Goal: Task Accomplishment & Management: Use online tool/utility

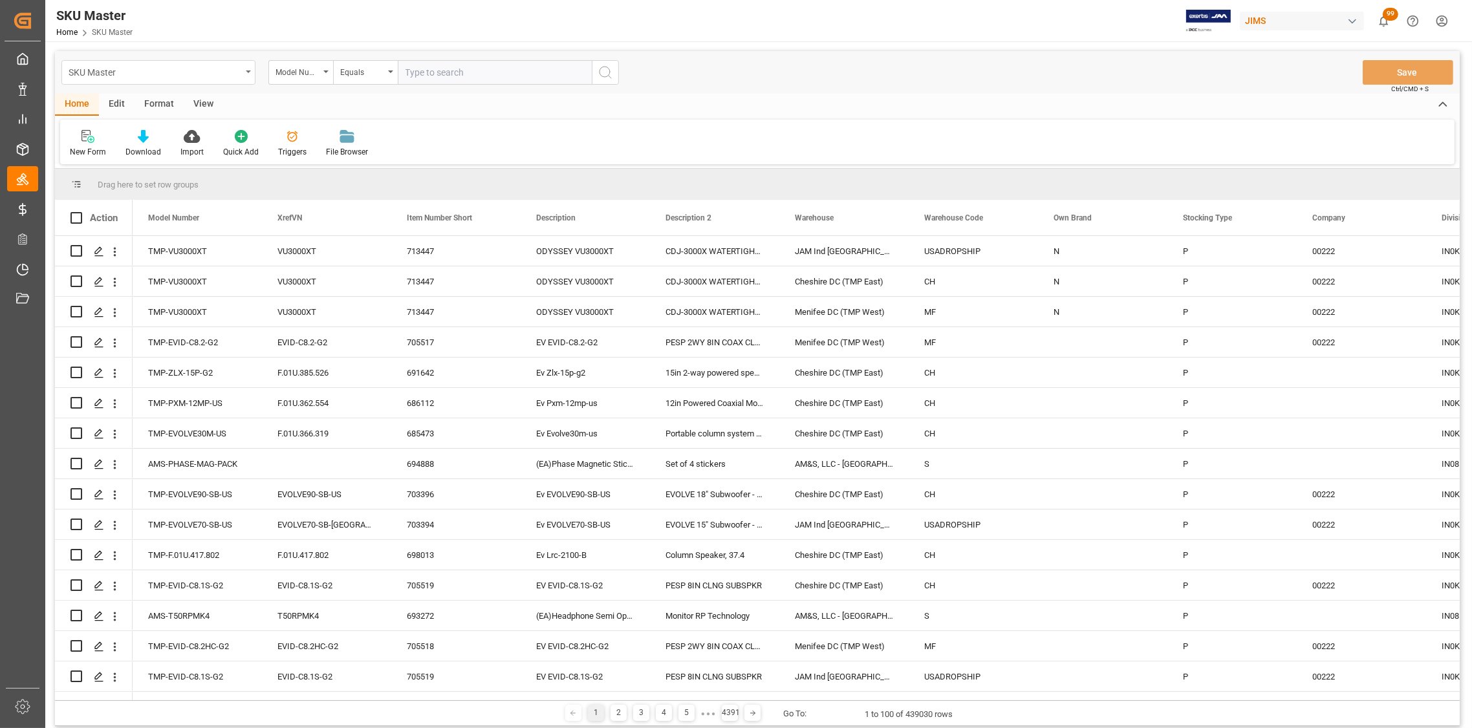
click at [246, 74] on div "SKU Master" at bounding box center [158, 72] width 194 height 25
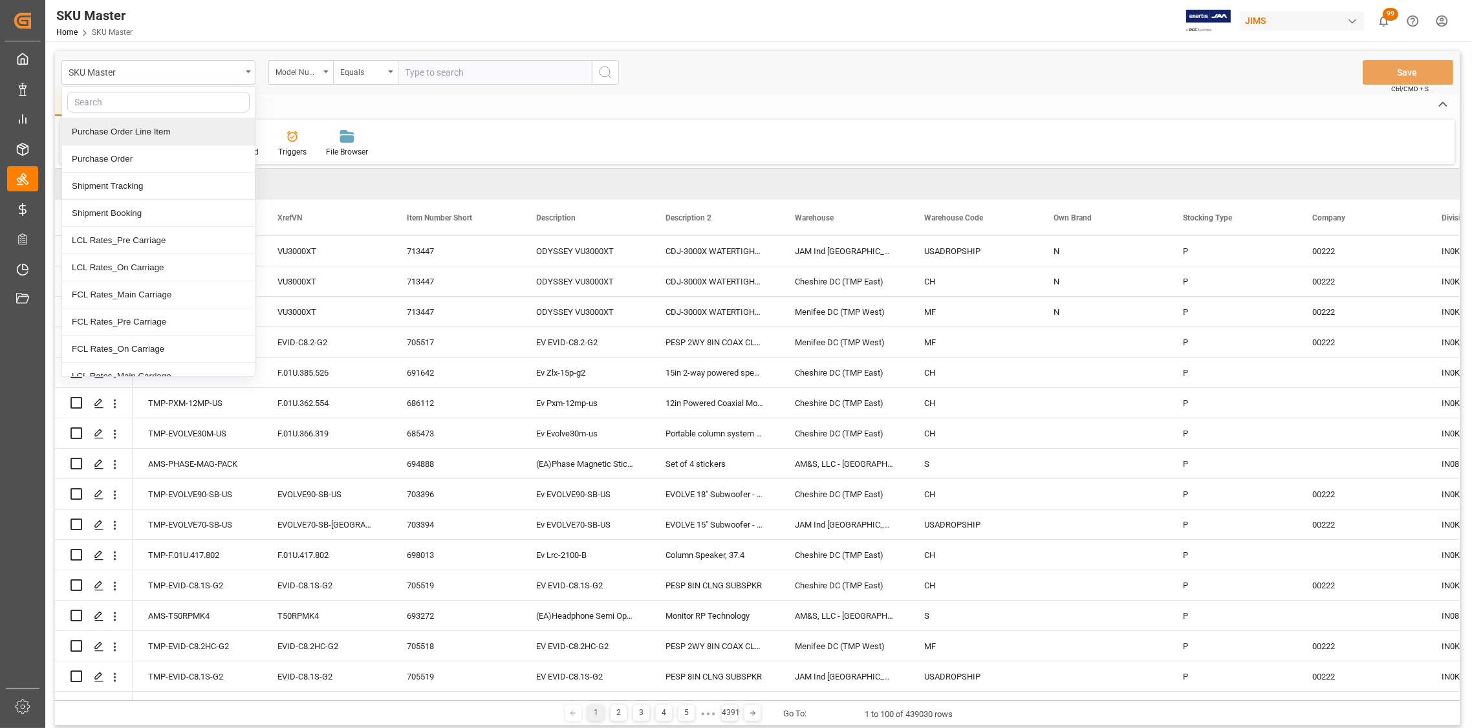
click at [138, 131] on div "Purchase Order Line Item" at bounding box center [158, 131] width 193 height 27
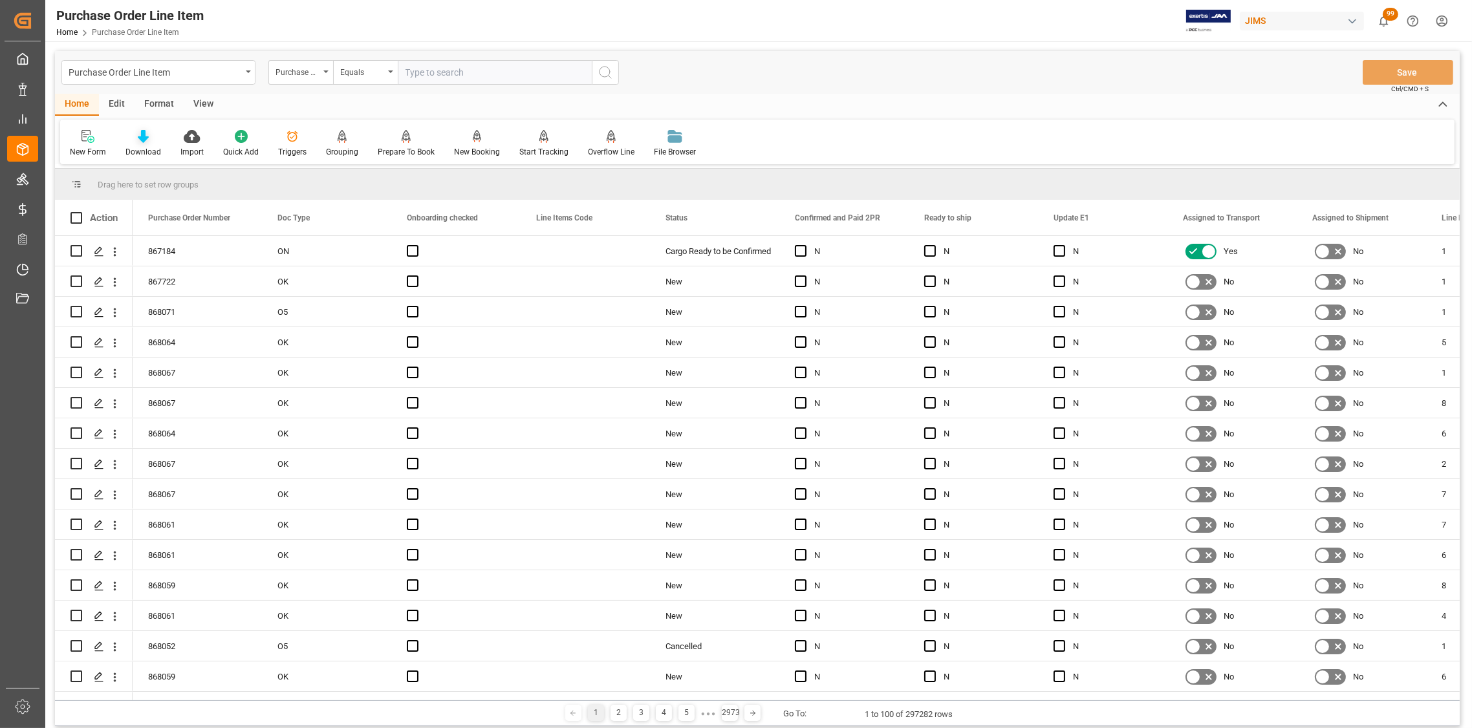
click at [140, 142] on icon at bounding box center [143, 136] width 11 height 13
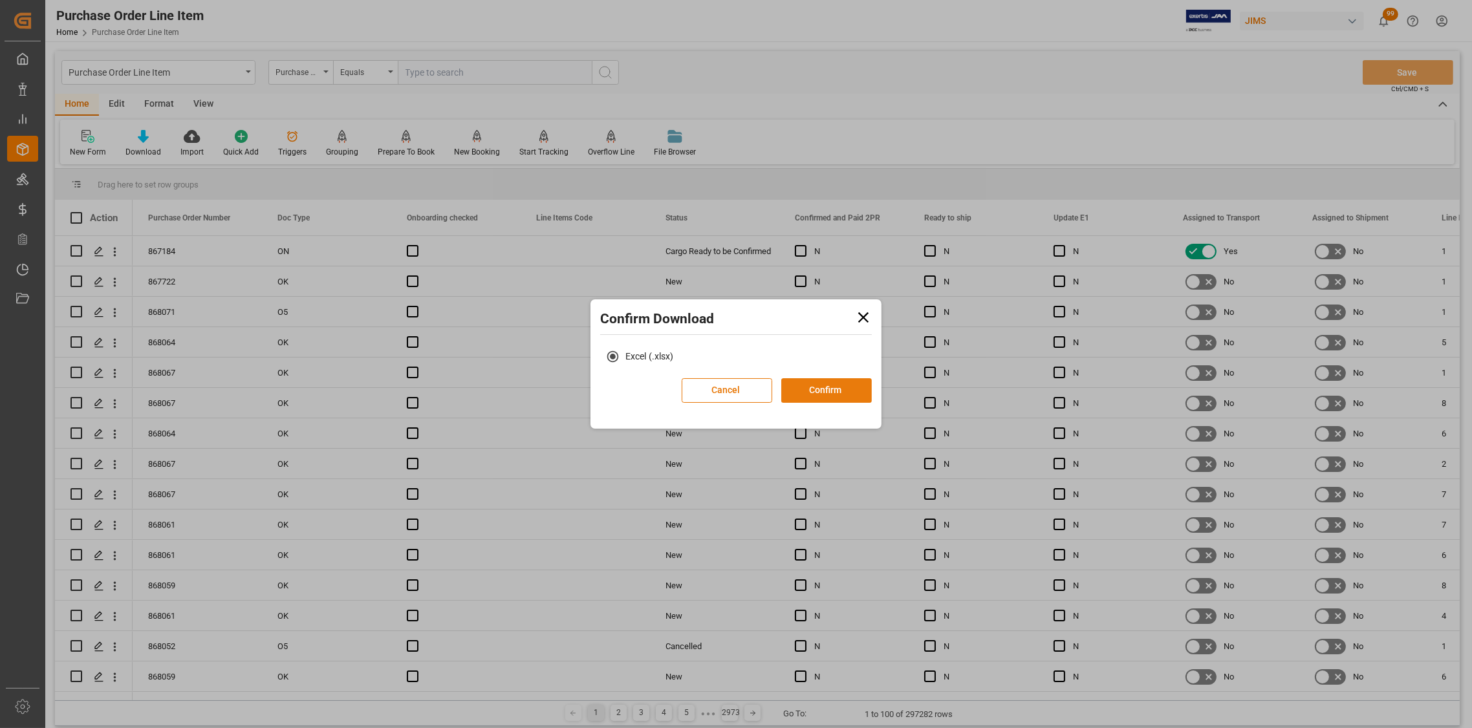
click at [808, 391] on button "Confirm" at bounding box center [827, 390] width 91 height 25
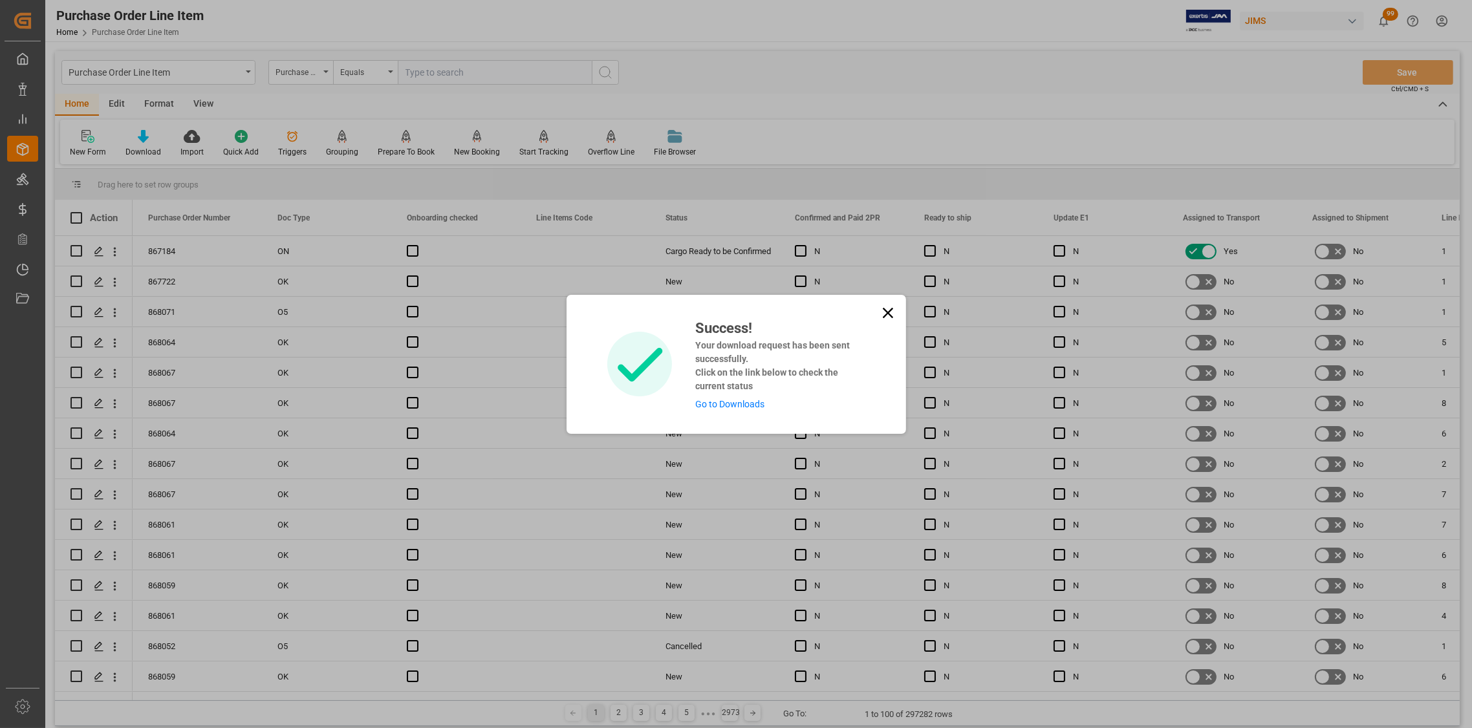
click at [881, 309] on icon at bounding box center [888, 313] width 18 height 18
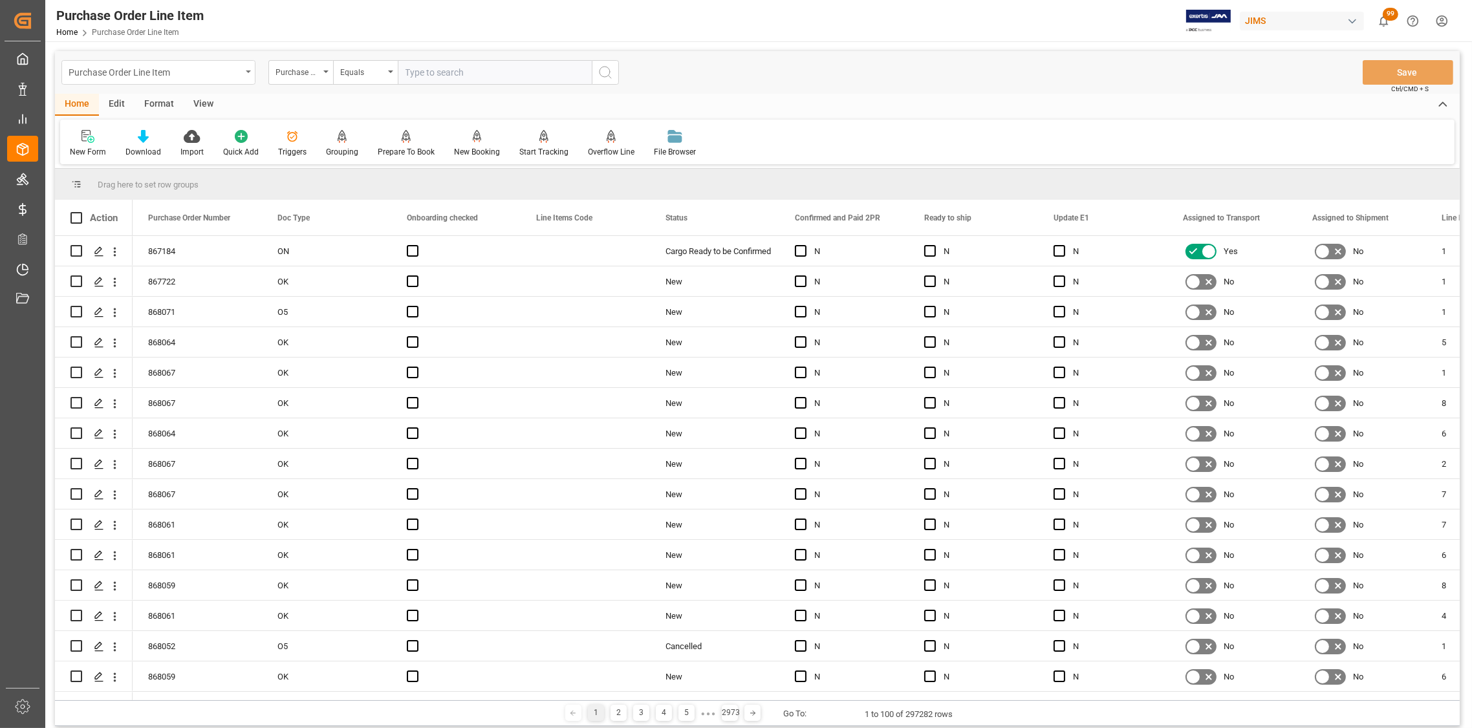
click at [249, 67] on div "Purchase Order Line Item" at bounding box center [158, 72] width 194 height 25
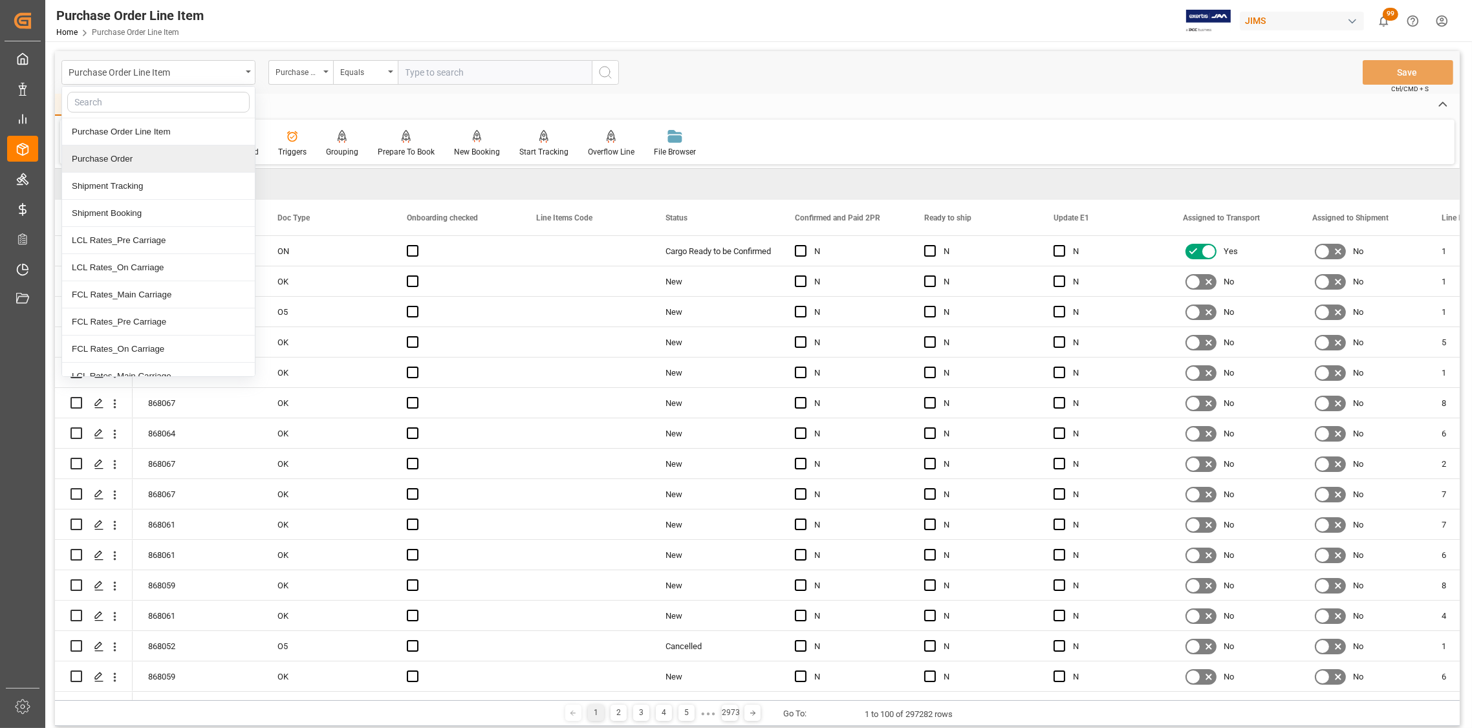
click at [133, 157] on div "Purchase Order" at bounding box center [158, 159] width 193 height 27
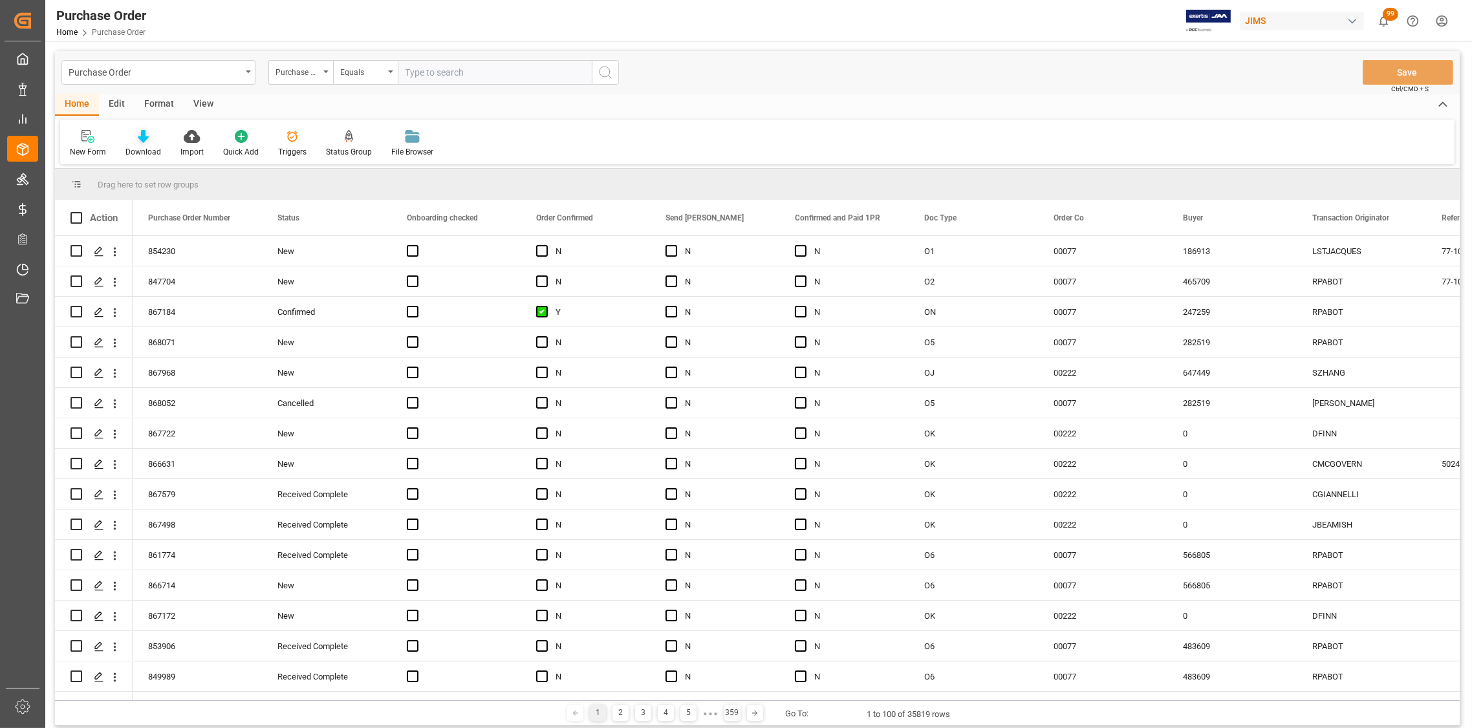
click at [142, 138] on icon at bounding box center [143, 136] width 11 height 13
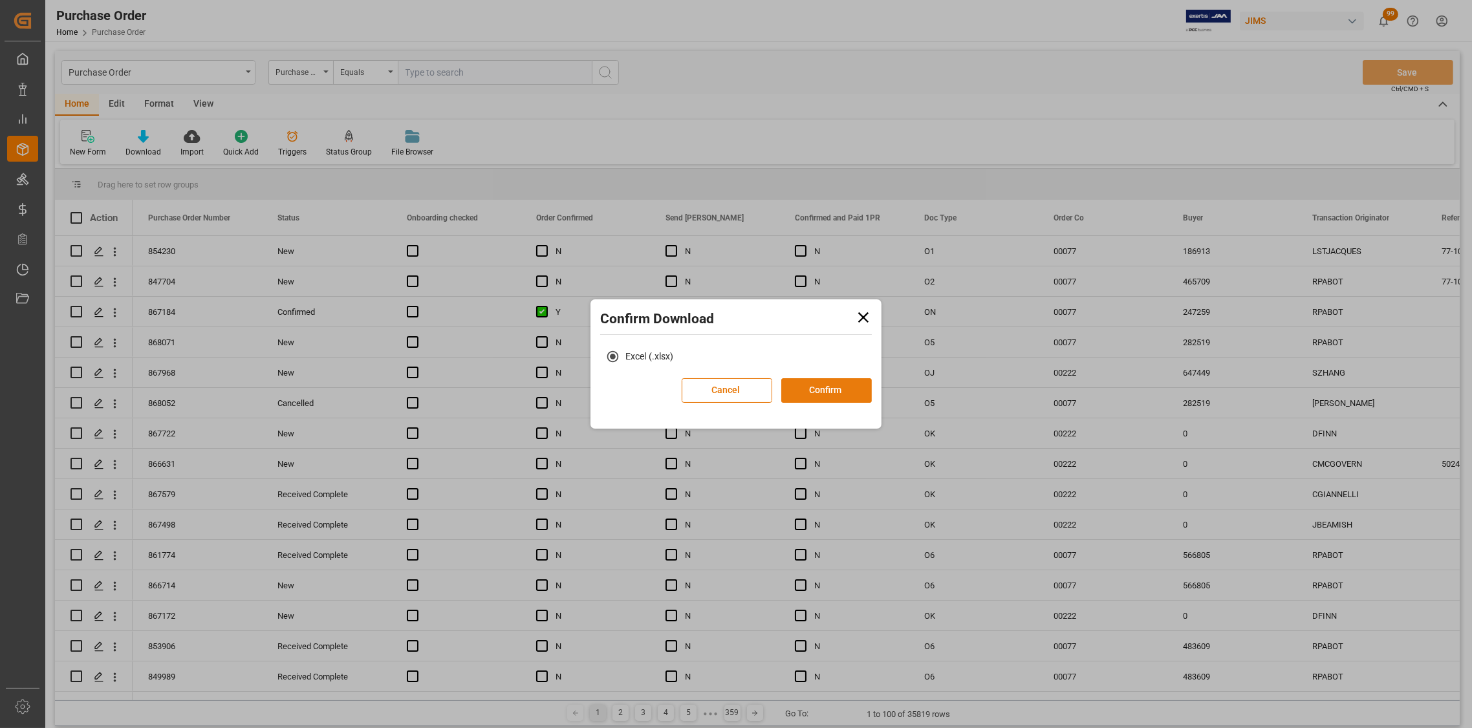
click at [837, 389] on button "Confirm" at bounding box center [827, 390] width 91 height 25
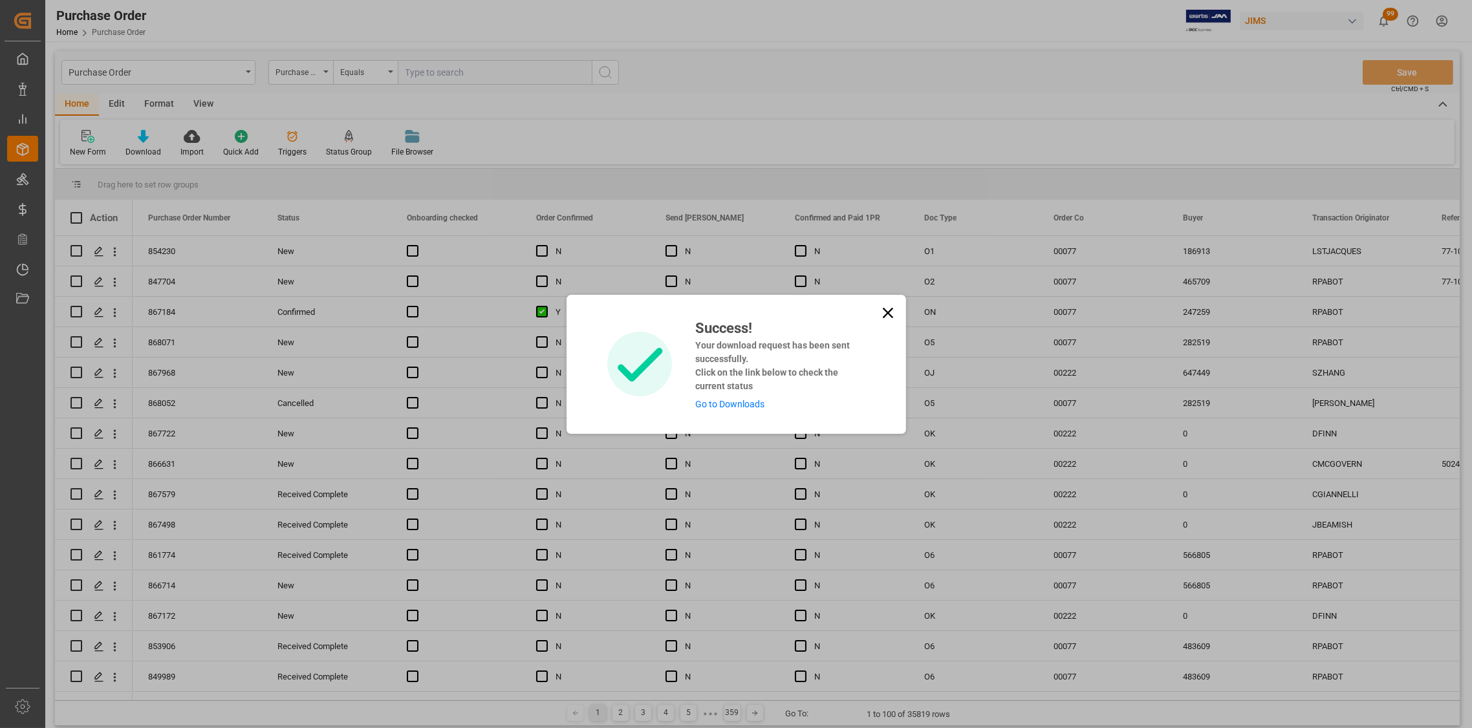
click at [880, 312] on icon at bounding box center [888, 313] width 18 height 18
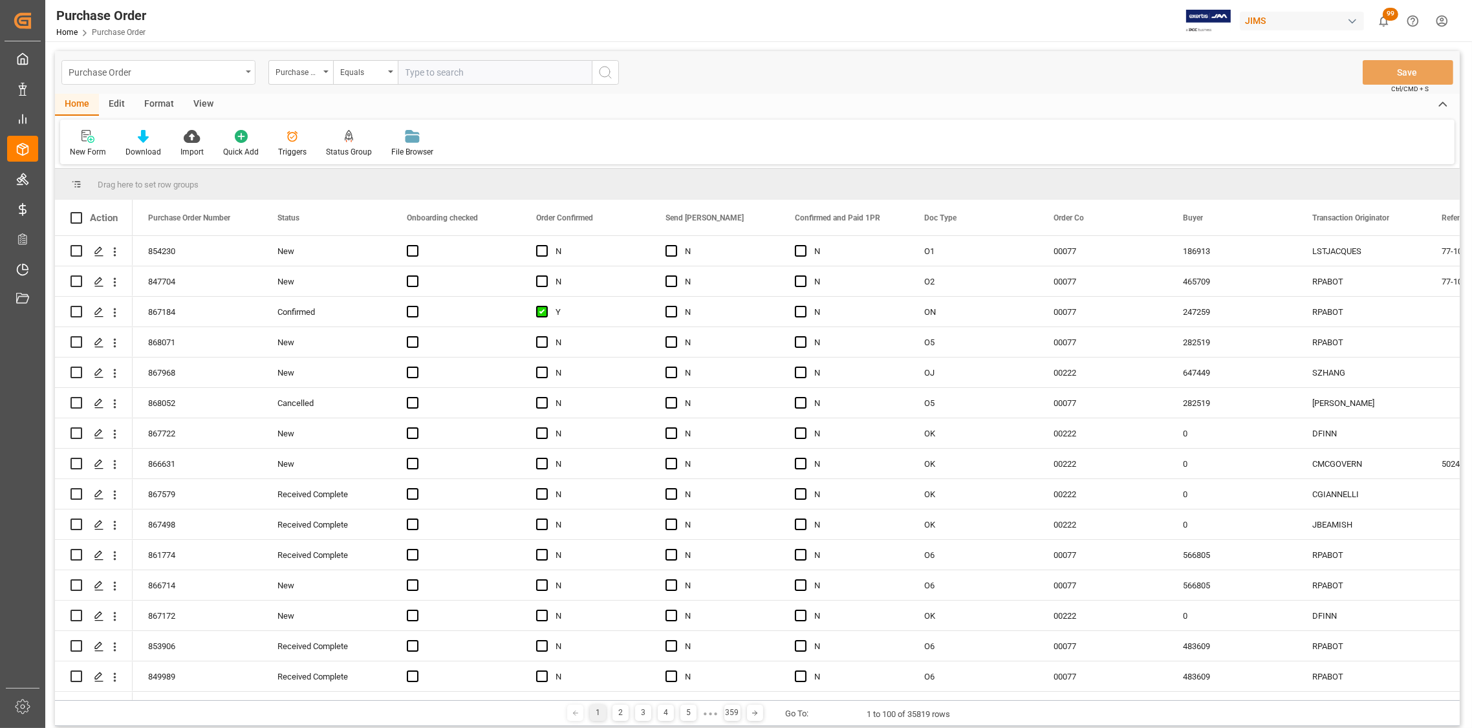
click at [248, 72] on icon "open menu" at bounding box center [248, 72] width 5 height 3
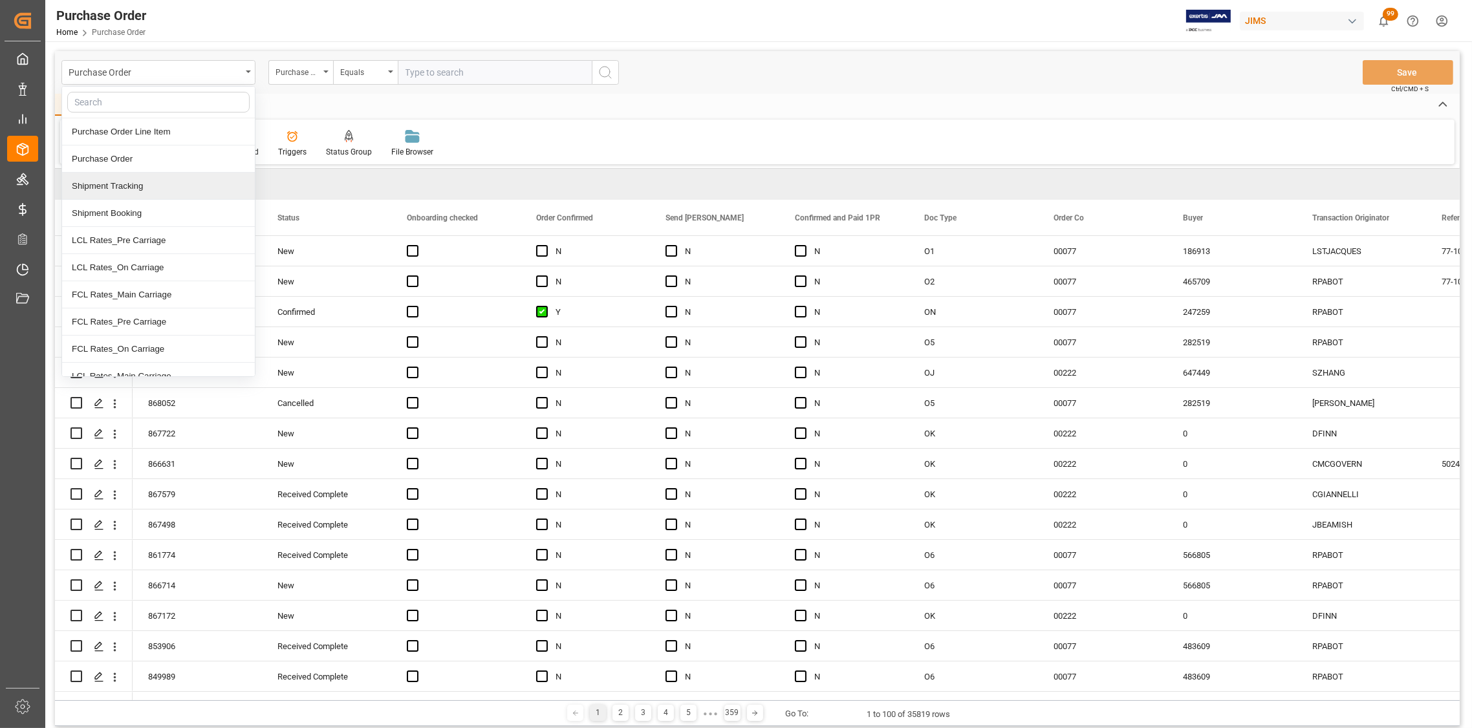
click at [150, 188] on div "Shipment Tracking" at bounding box center [158, 186] width 193 height 27
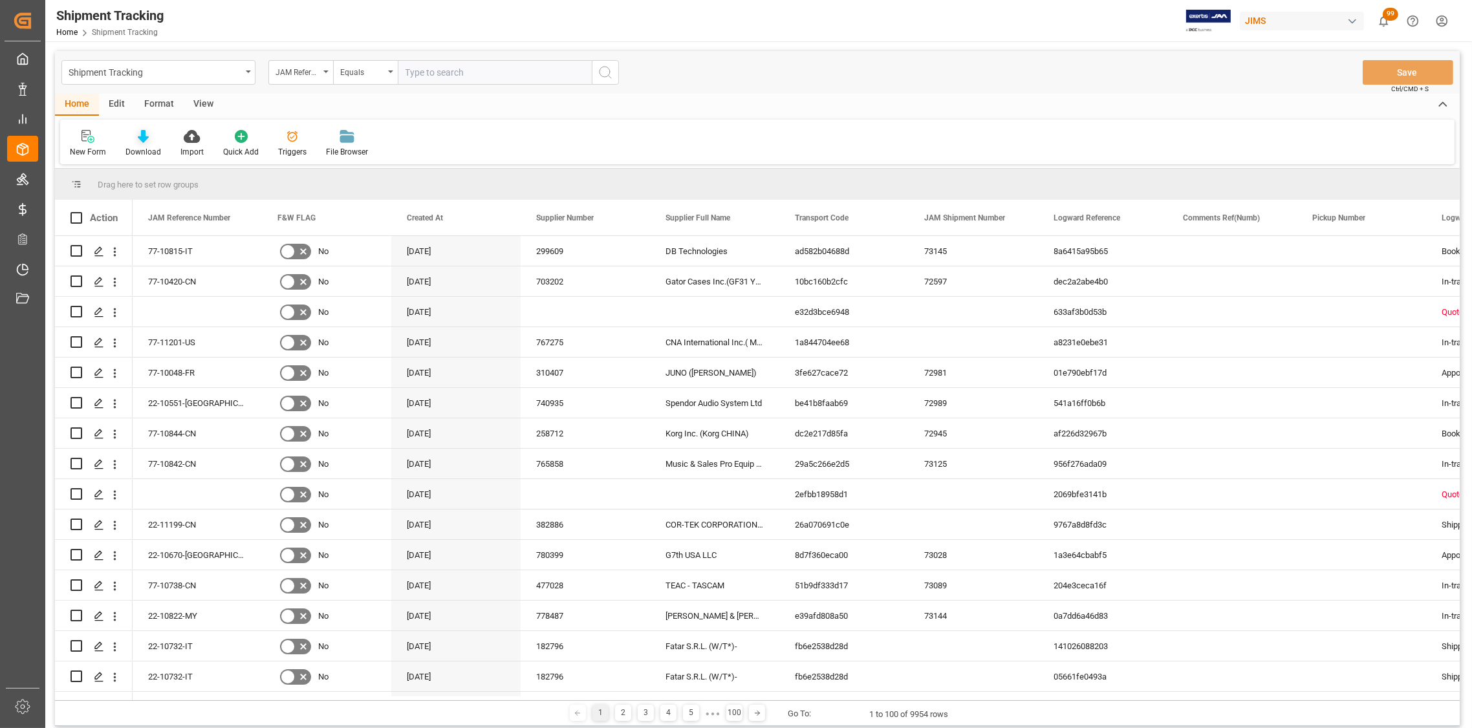
click at [145, 144] on div "Download" at bounding box center [143, 143] width 55 height 28
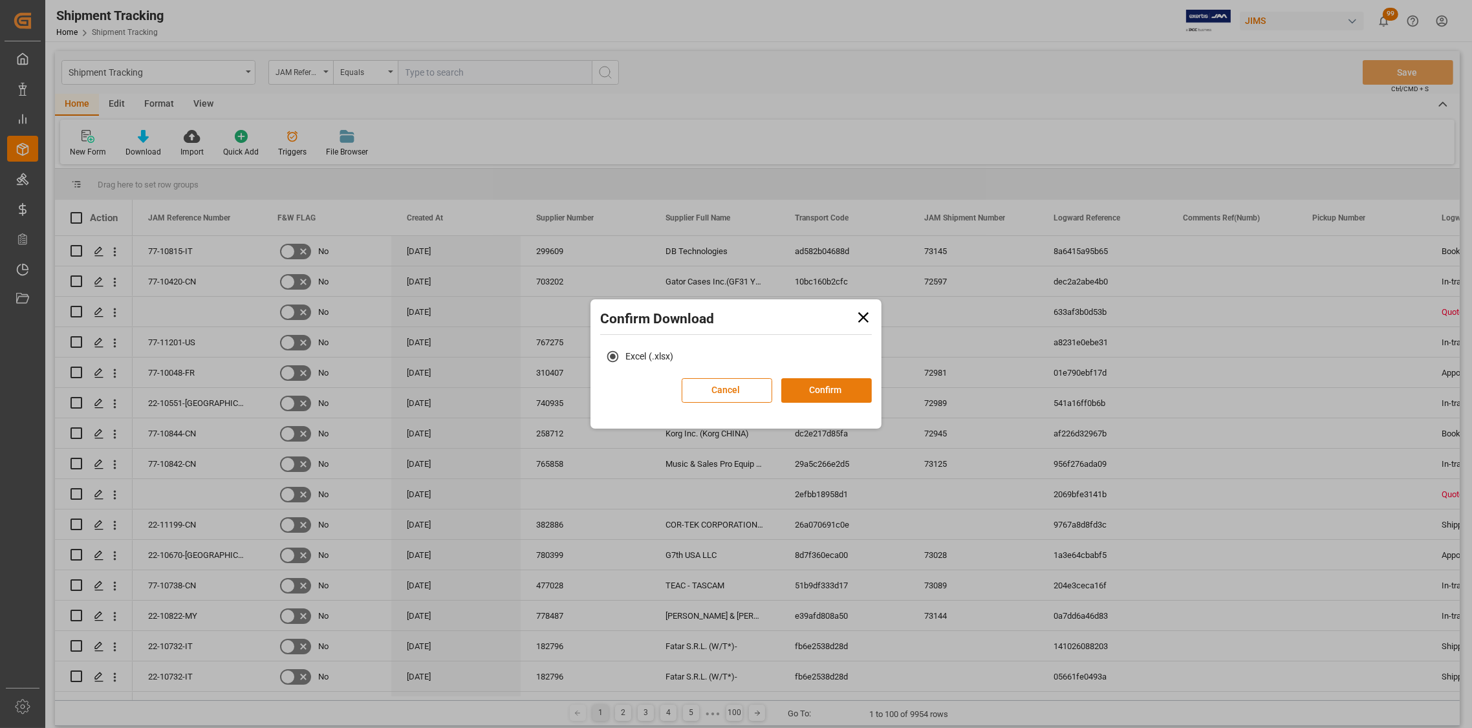
click at [827, 391] on button "Confirm" at bounding box center [827, 390] width 91 height 25
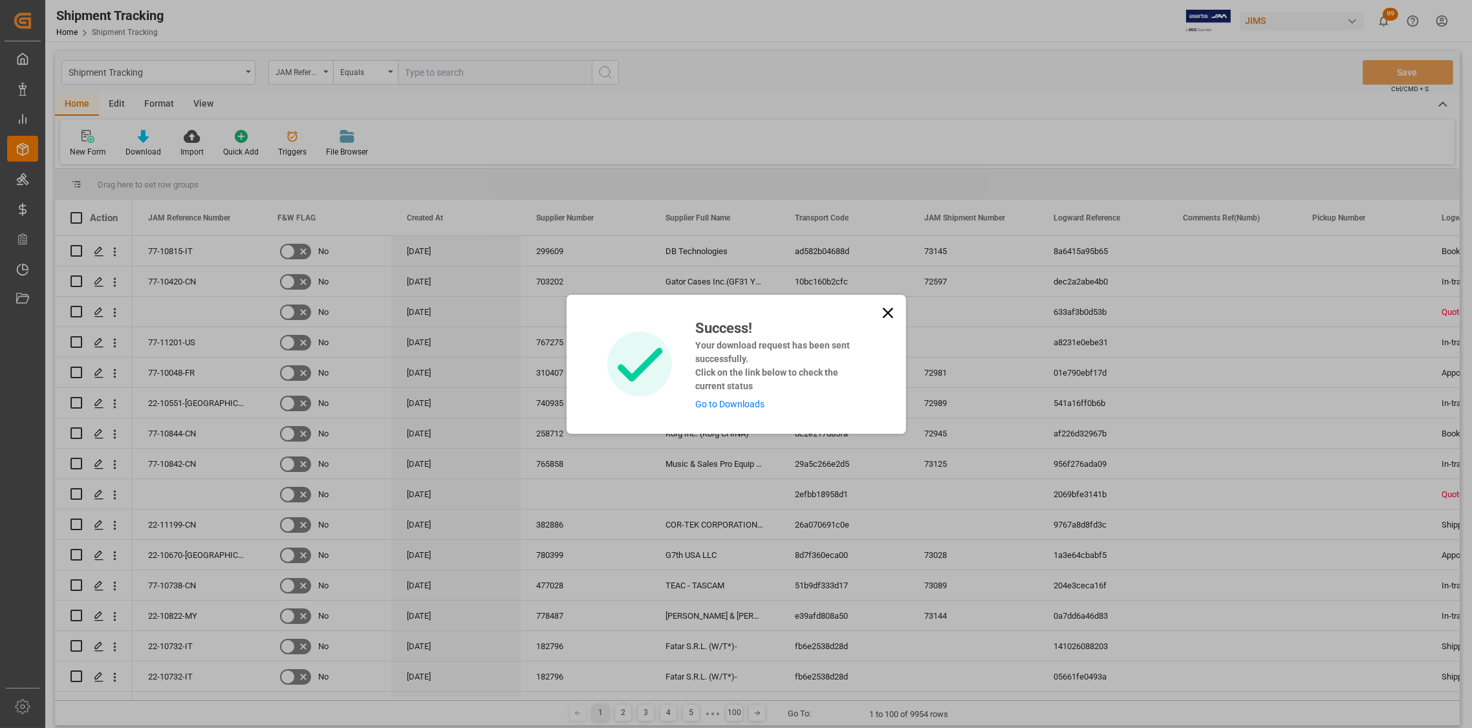
click at [885, 316] on icon at bounding box center [888, 313] width 18 height 18
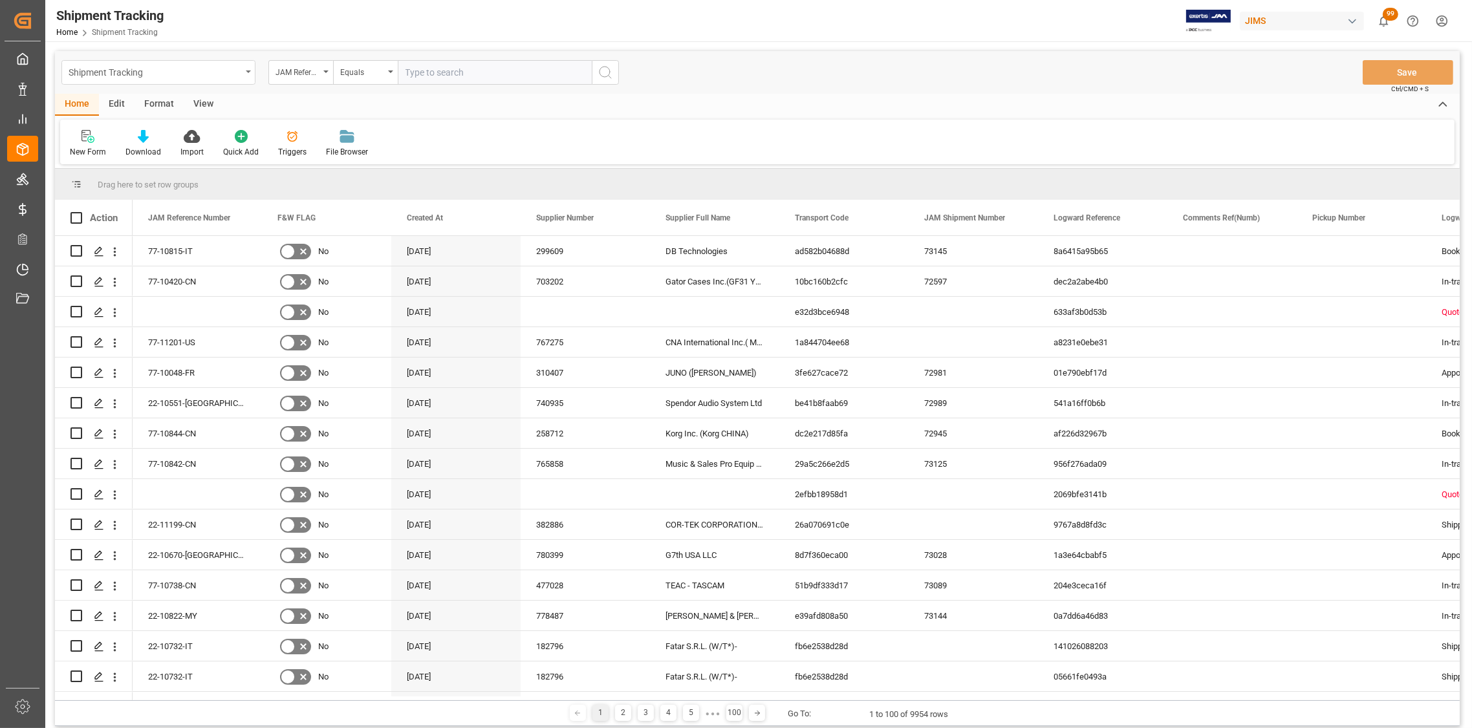
click at [249, 76] on div "Shipment Tracking" at bounding box center [158, 72] width 194 height 25
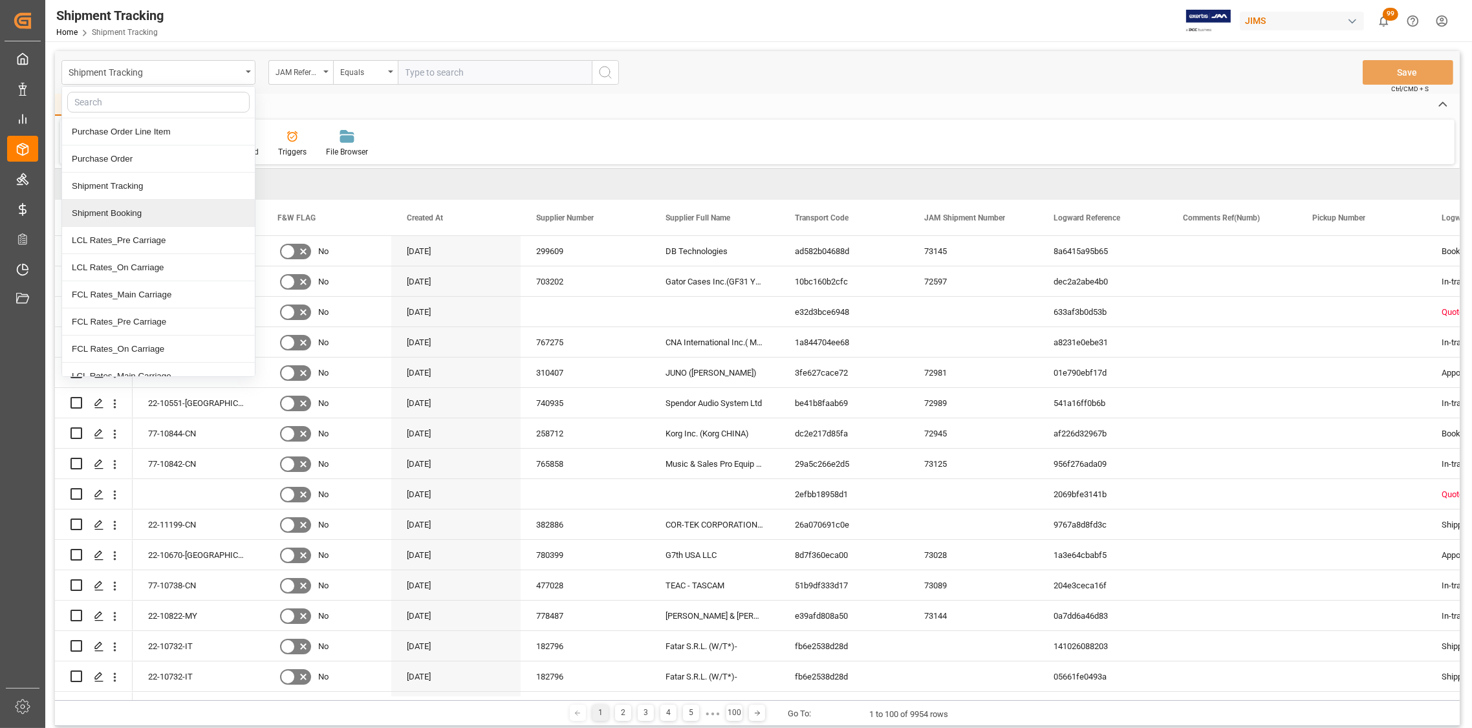
click at [129, 209] on div "Shipment Booking" at bounding box center [158, 213] width 193 height 27
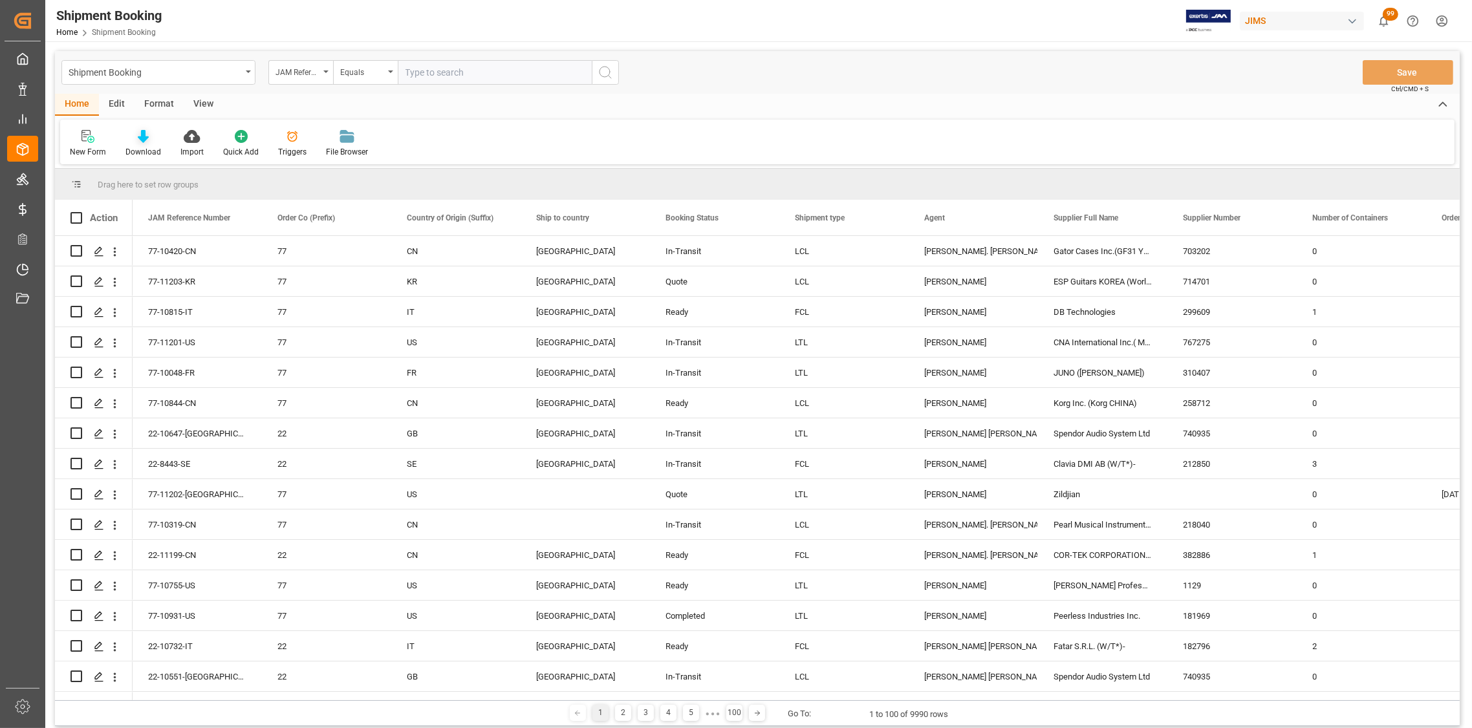
click at [140, 140] on icon at bounding box center [143, 136] width 11 height 13
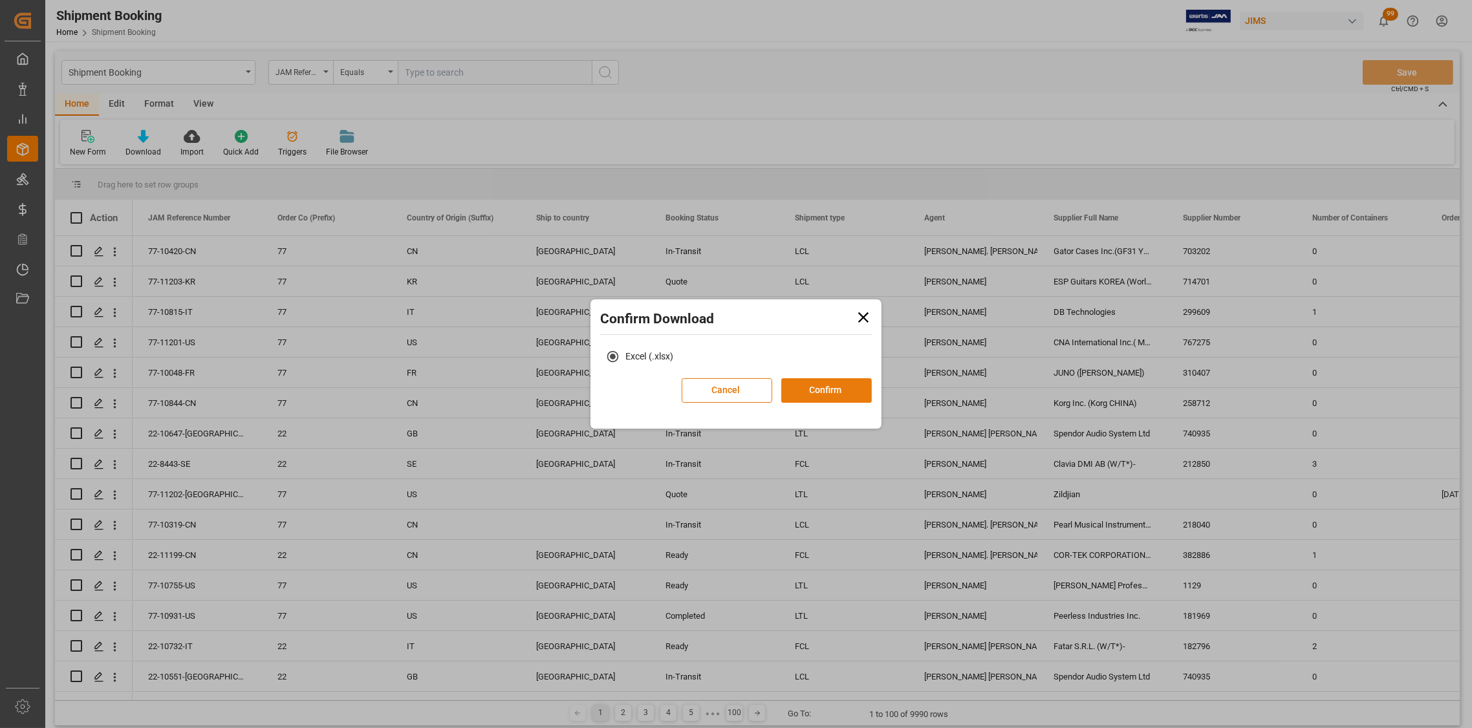
click at [837, 393] on button "Confirm" at bounding box center [827, 390] width 91 height 25
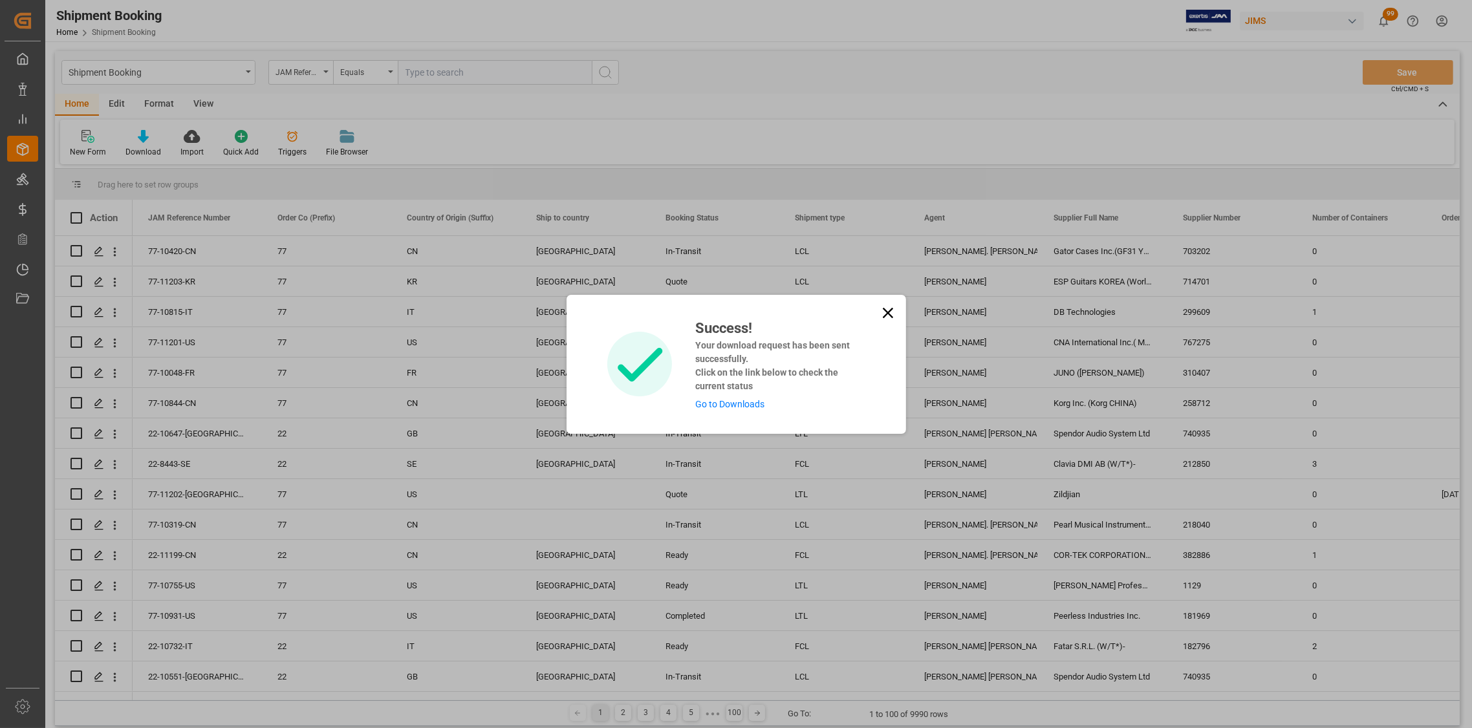
click at [728, 402] on link "Go to Downloads" at bounding box center [729, 404] width 69 height 10
